Goal: Check status: Check status

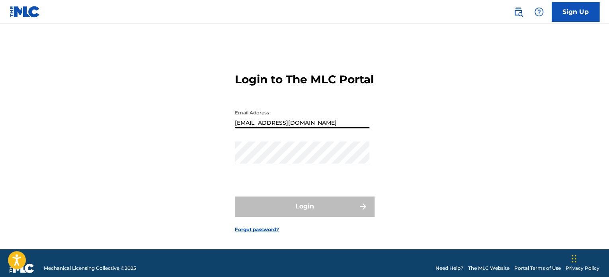
type input "[EMAIL_ADDRESS][DOMAIN_NAME]"
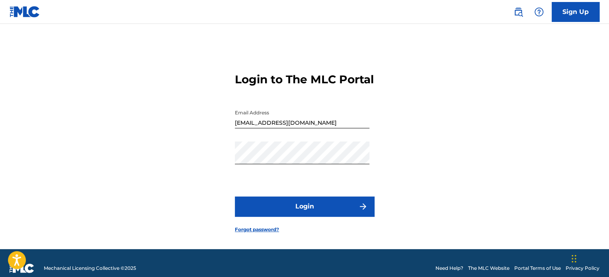
click at [308, 216] on button "Login" at bounding box center [304, 206] width 139 height 20
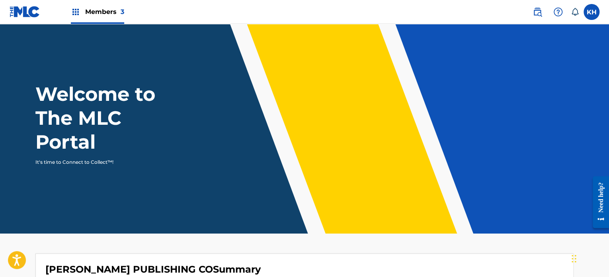
scroll to position [242, 0]
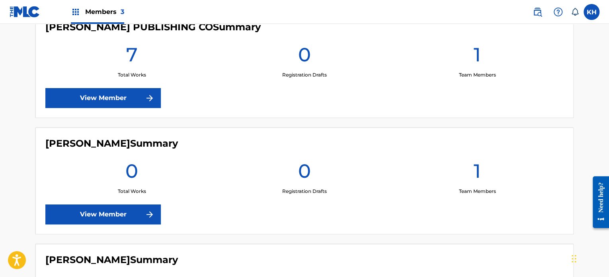
click at [137, 94] on link "View Member" at bounding box center [102, 98] width 115 height 20
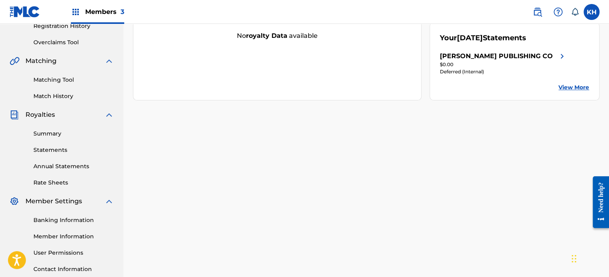
scroll to position [159, 0]
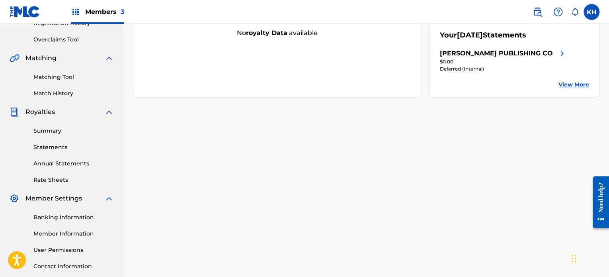
click at [48, 133] on link "Summary" at bounding box center [73, 131] width 80 height 8
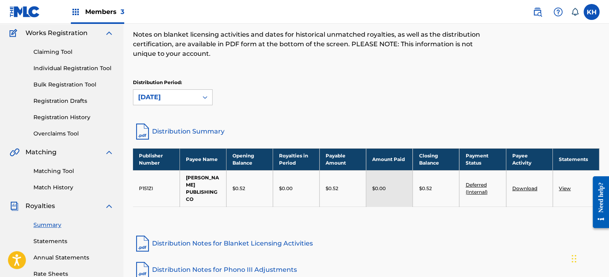
scroll to position [81, 0]
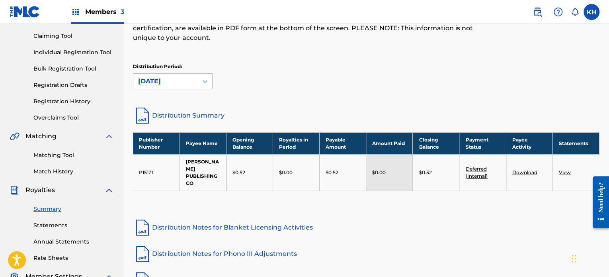
click at [205, 79] on icon at bounding box center [205, 81] width 8 height 8
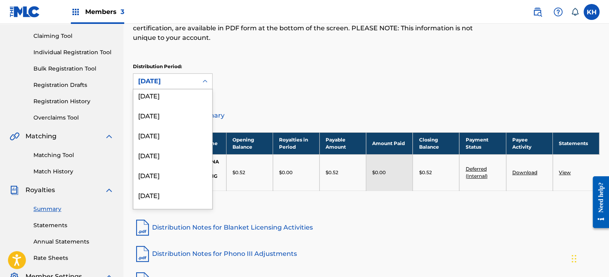
scroll to position [904, 0]
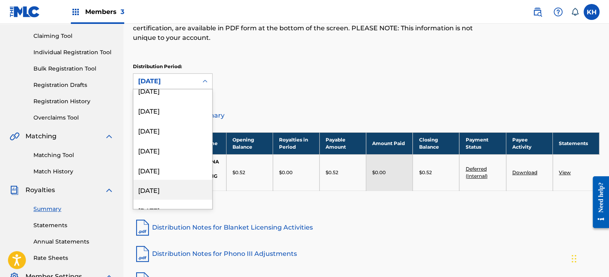
click at [174, 192] on div "[DATE]" at bounding box center [172, 189] width 79 height 20
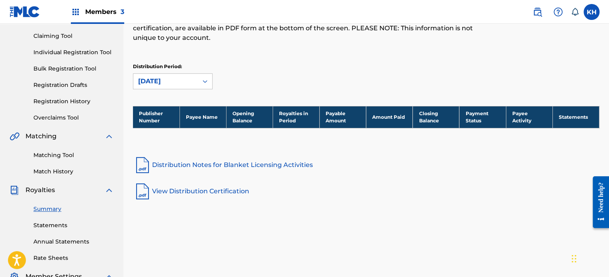
click at [190, 81] on div "[DATE]" at bounding box center [165, 81] width 55 height 10
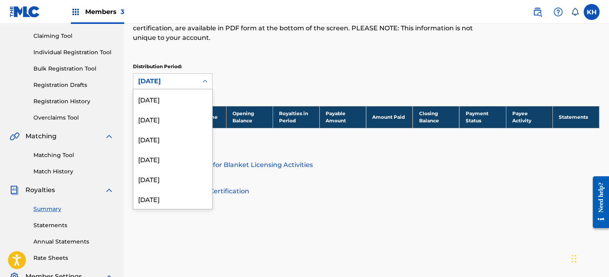
scroll to position [902, 0]
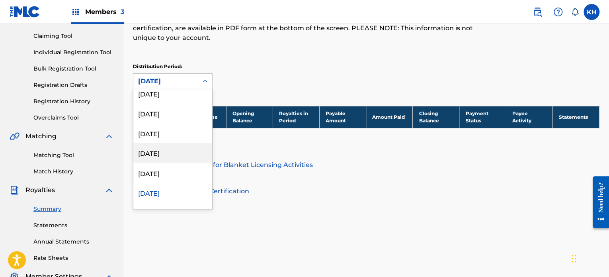
click at [172, 150] on div "[DATE]" at bounding box center [172, 152] width 79 height 20
